Goal: Task Accomplishment & Management: Use online tool/utility

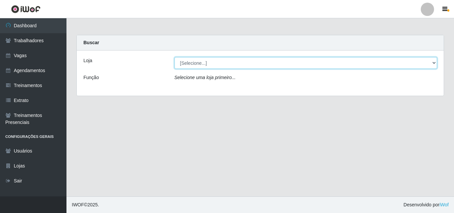
click at [223, 65] on select "[Selecione...] Chinatown Sushimi - [GEOGRAPHIC_DATA]" at bounding box center [305, 63] width 263 height 12
select select "357"
click at [174, 57] on select "[Selecione...] Chinatown Sushimi - [GEOGRAPHIC_DATA]" at bounding box center [305, 63] width 263 height 12
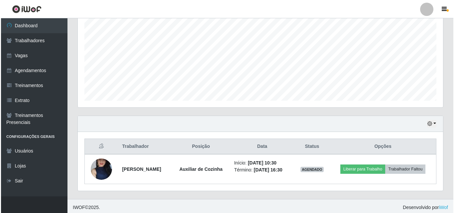
scroll to position [139, 0]
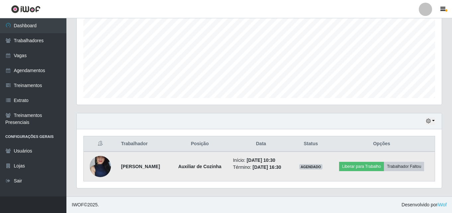
click at [102, 160] on img at bounding box center [100, 166] width 21 height 47
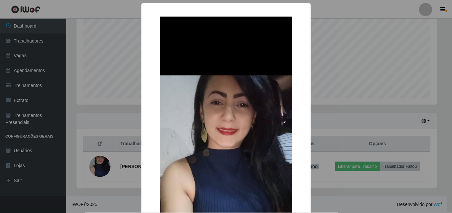
scroll to position [138, 362]
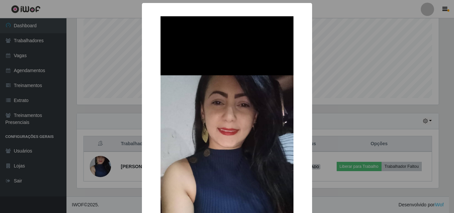
click at [93, 132] on div "× OK Cancel" at bounding box center [227, 106] width 454 height 213
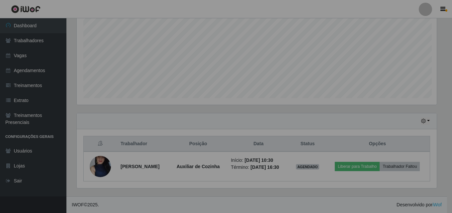
scroll to position [138, 365]
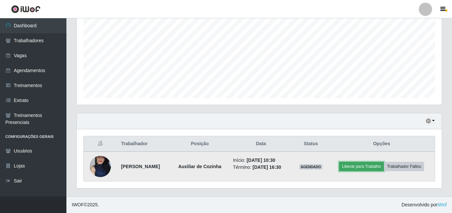
click at [349, 168] on button "Liberar para Trabalho" at bounding box center [361, 166] width 45 height 9
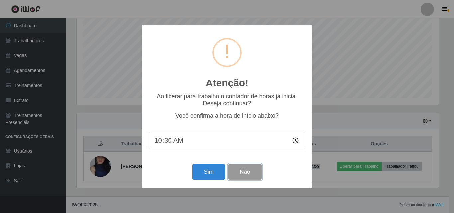
drag, startPoint x: 231, startPoint y: 167, endPoint x: 224, endPoint y: 168, distance: 6.7
click at [231, 167] on button "Não" at bounding box center [244, 172] width 33 height 16
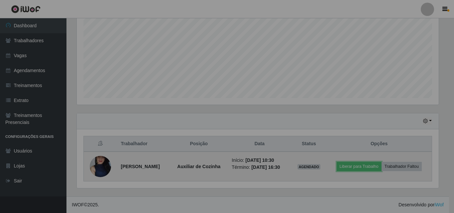
scroll to position [138, 365]
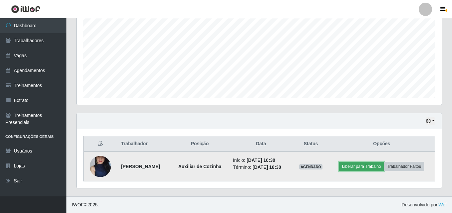
click at [367, 165] on button "Liberar para Trabalho" at bounding box center [361, 166] width 45 height 9
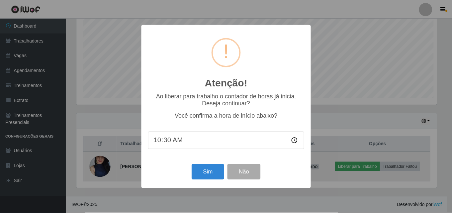
scroll to position [138, 362]
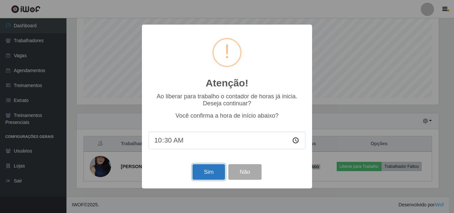
click at [211, 173] on button "Sim" at bounding box center [208, 172] width 32 height 16
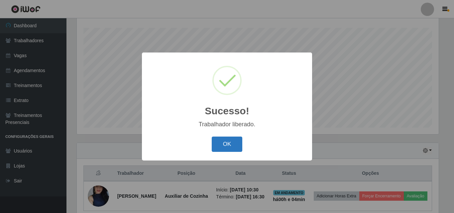
click at [225, 141] on button "OK" at bounding box center [226, 144] width 31 height 16
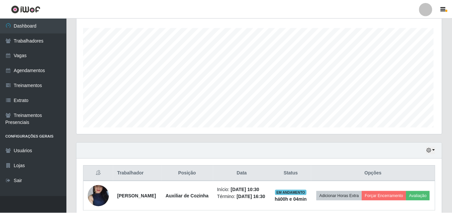
scroll to position [138, 365]
